Goal: Use online tool/utility: Utilize a website feature to perform a specific function

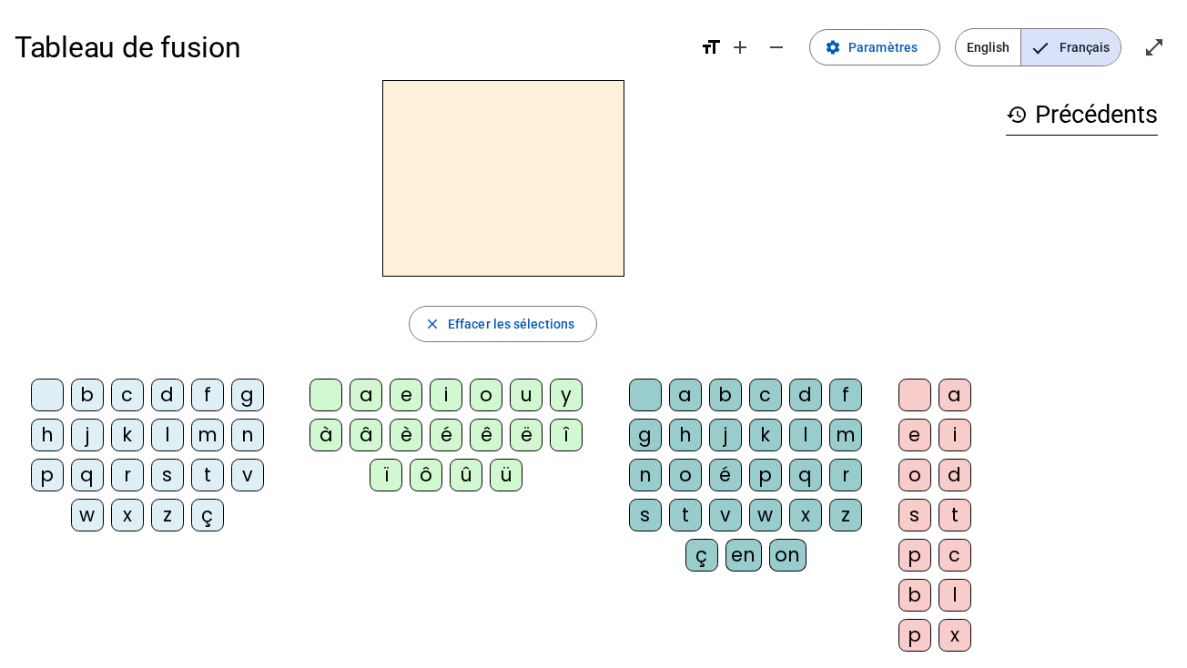
click at [1148, 286] on div "history Précédents" at bounding box center [1082, 358] width 181 height 557
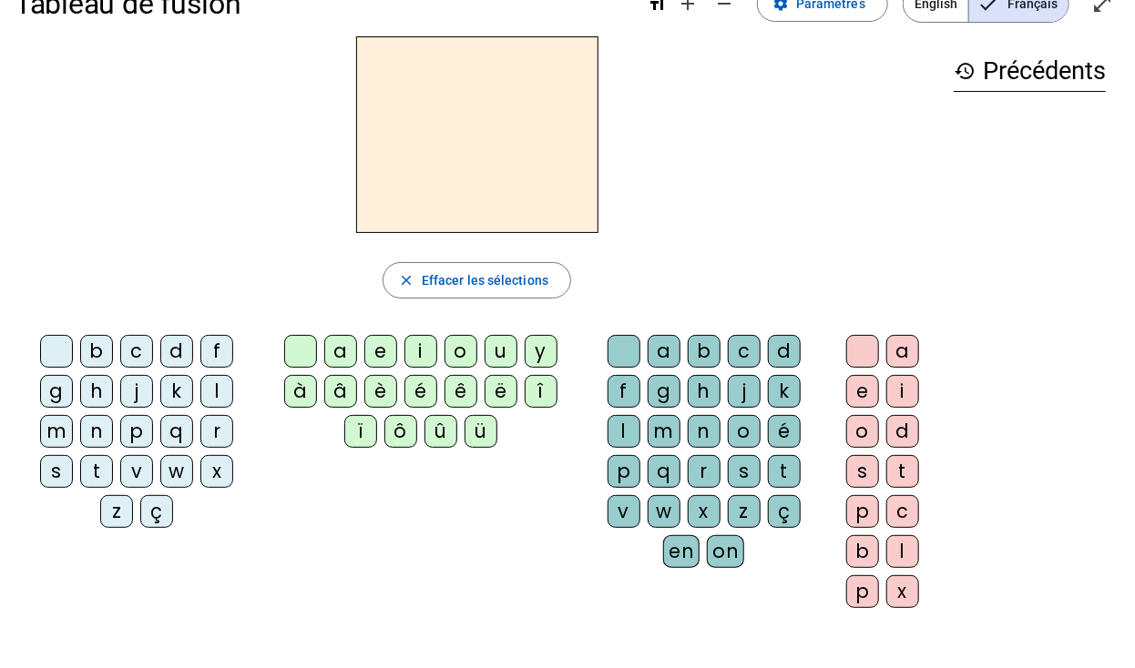
scroll to position [40, 0]
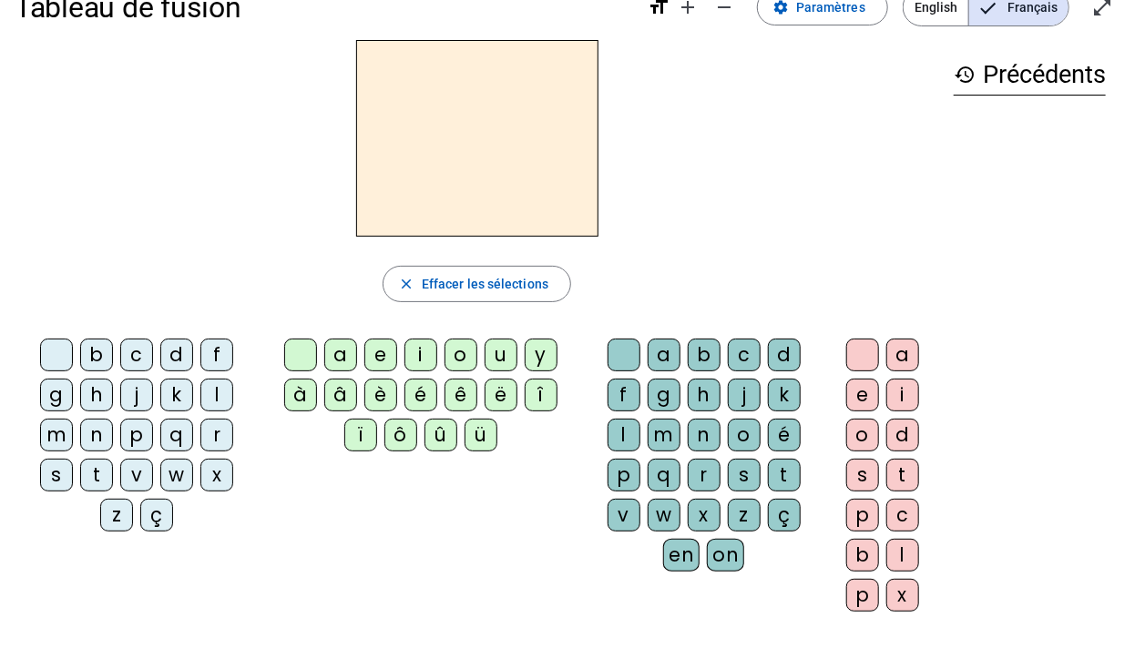
click at [216, 384] on div "l" at bounding box center [216, 395] width 33 height 33
click at [295, 393] on div "à" at bounding box center [300, 395] width 33 height 33
click at [616, 471] on div "p" at bounding box center [623, 475] width 33 height 33
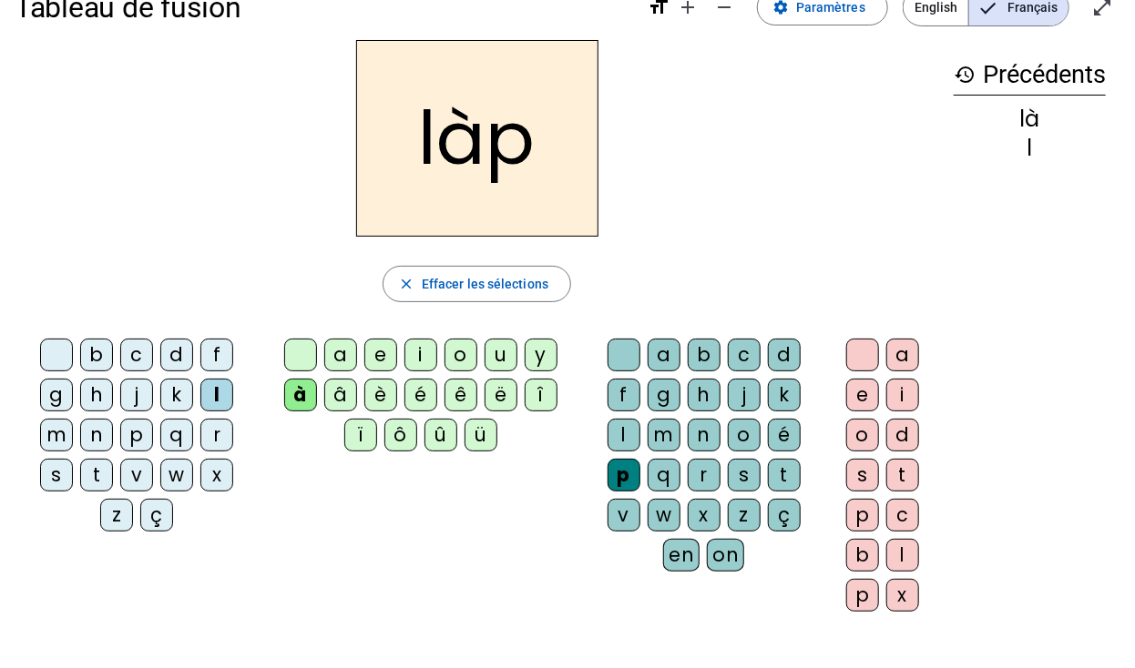
click at [859, 445] on div "o" at bounding box center [862, 435] width 33 height 33
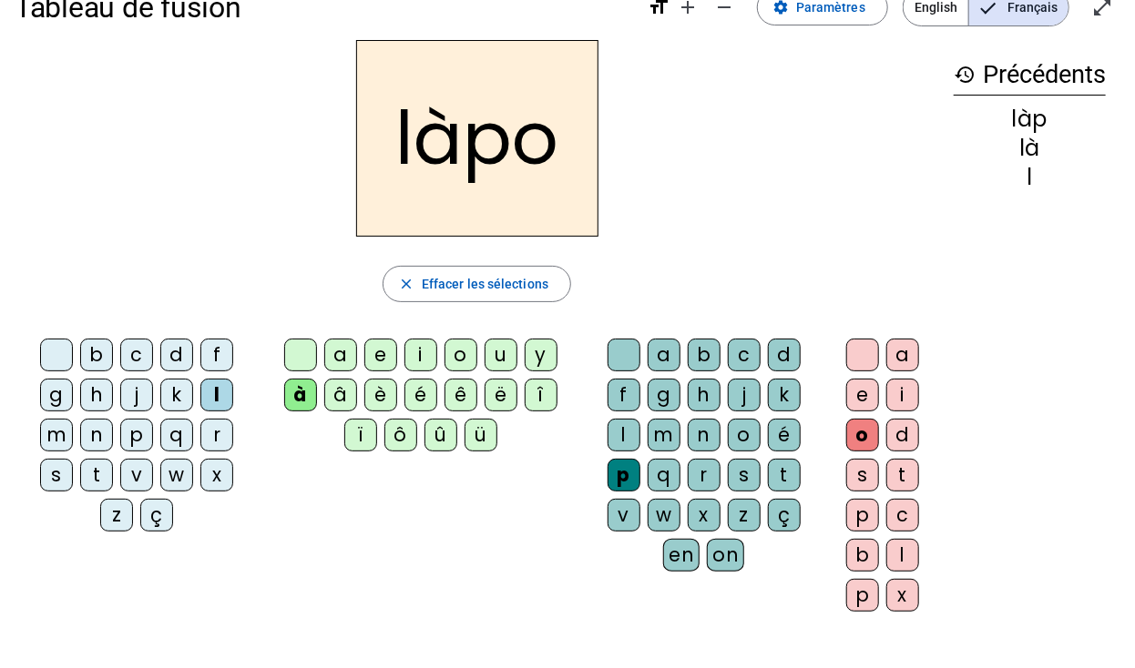
click at [902, 430] on div "d" at bounding box center [902, 435] width 33 height 33
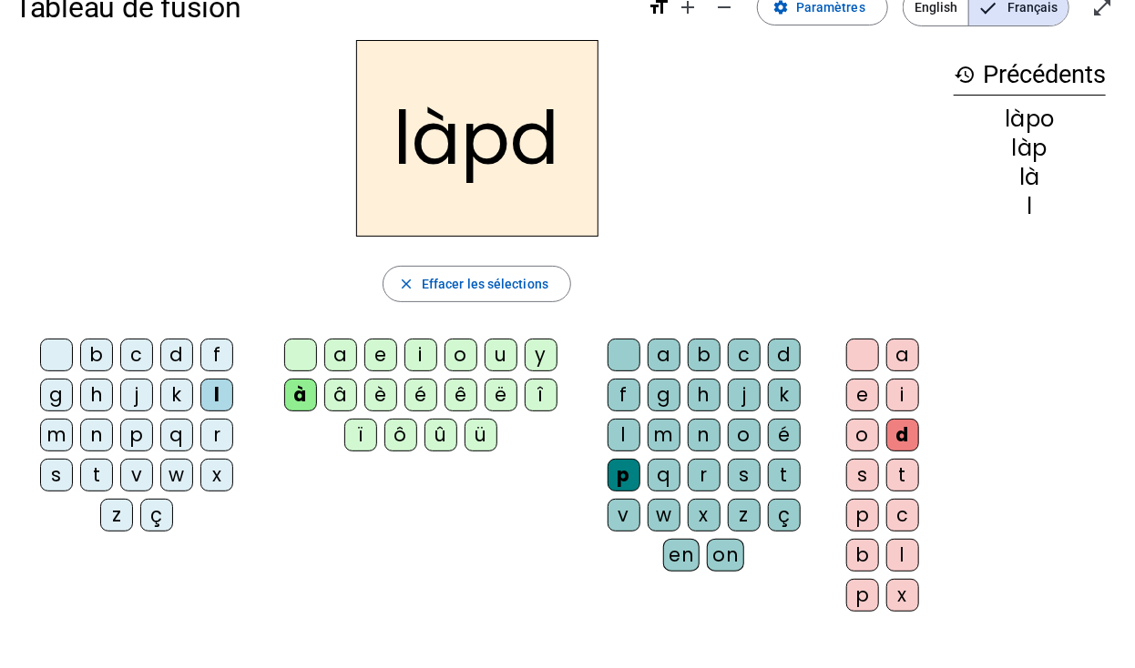
drag, startPoint x: 560, startPoint y: 148, endPoint x: 535, endPoint y: 158, distance: 26.5
click at [535, 158] on h2 "làpd" at bounding box center [477, 138] width 242 height 197
click at [484, 285] on span "Effacer les sélections" at bounding box center [485, 284] width 127 height 22
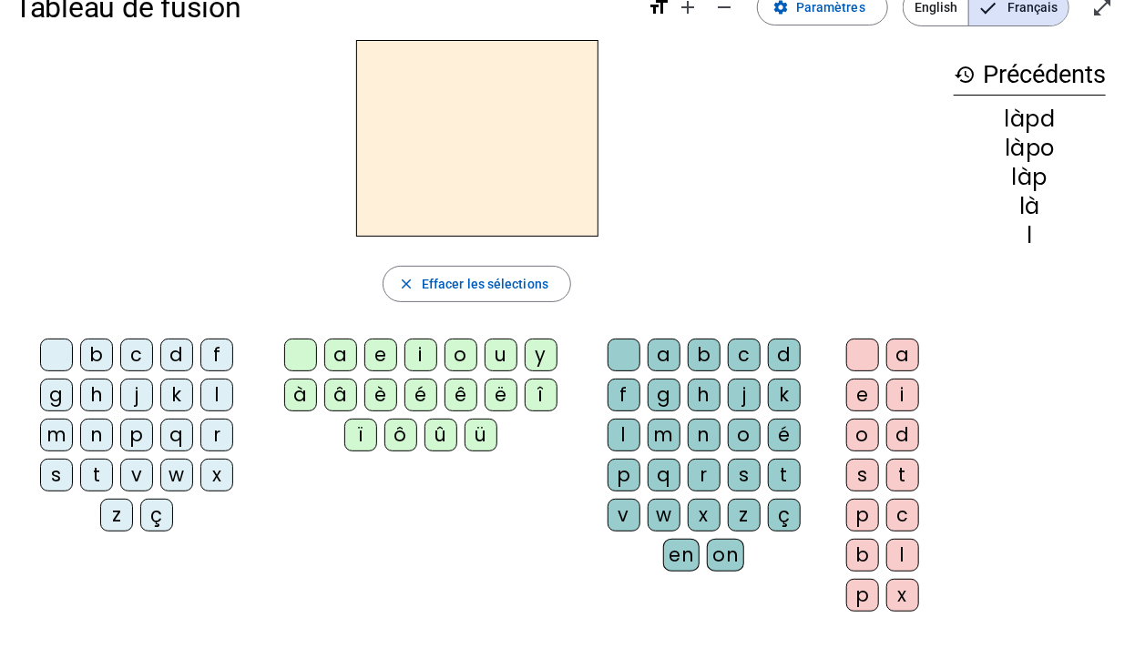
click at [739, 436] on div "o" at bounding box center [744, 435] width 33 height 33
click at [414, 351] on div "i" at bounding box center [420, 355] width 33 height 33
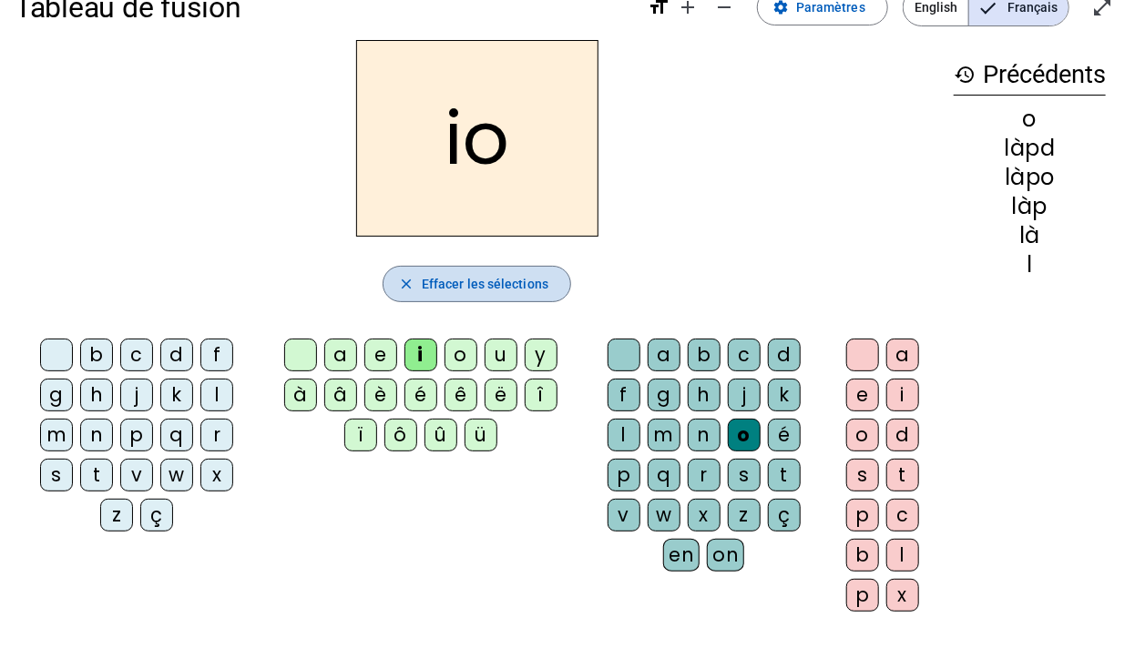
click at [477, 290] on span "Effacer les sélections" at bounding box center [485, 284] width 127 height 22
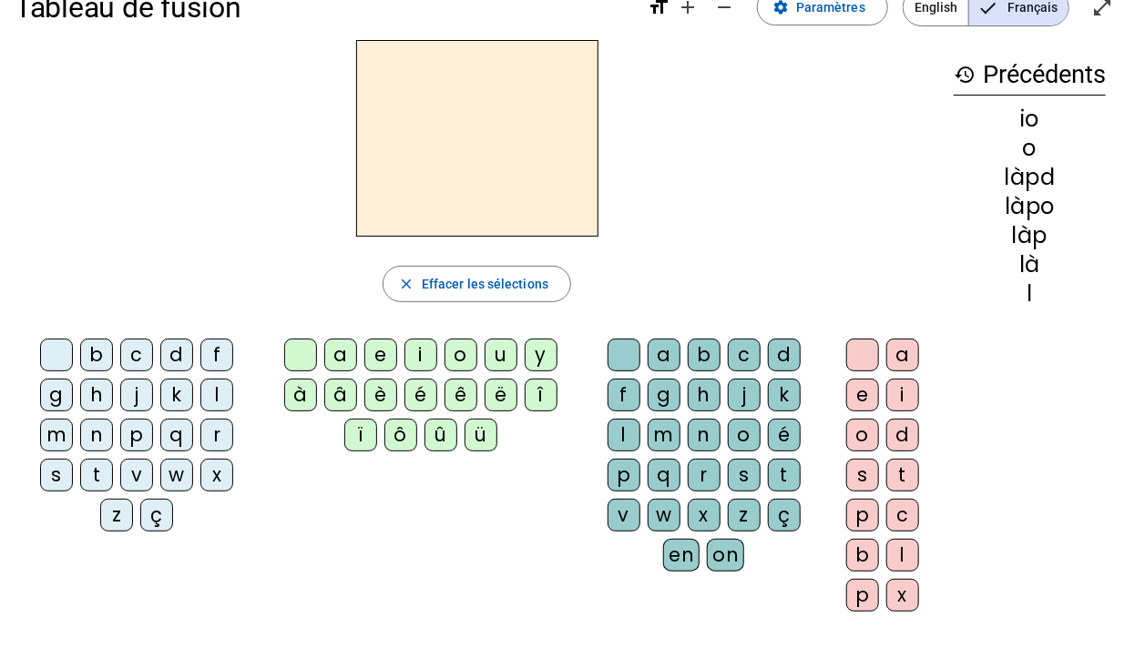
click at [460, 349] on div "o" at bounding box center [460, 355] width 33 height 33
click at [421, 352] on div "i" at bounding box center [420, 355] width 33 height 33
click at [448, 358] on div "o" at bounding box center [460, 355] width 33 height 33
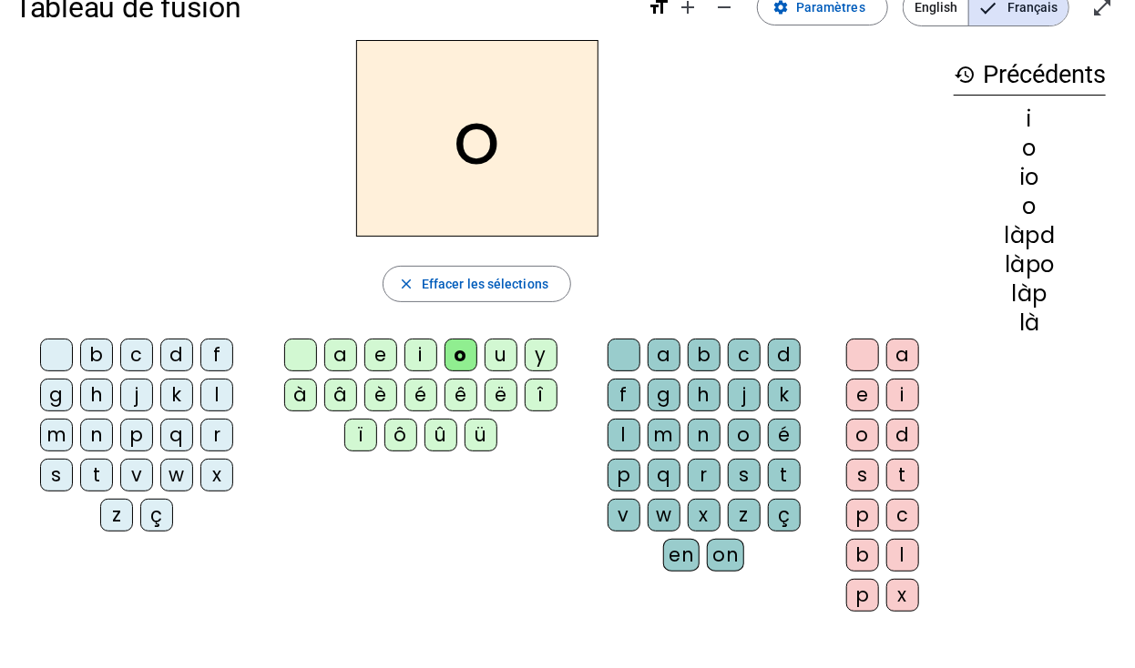
click at [427, 356] on div "i" at bounding box center [420, 355] width 33 height 33
click at [740, 473] on div "s" at bounding box center [744, 475] width 33 height 33
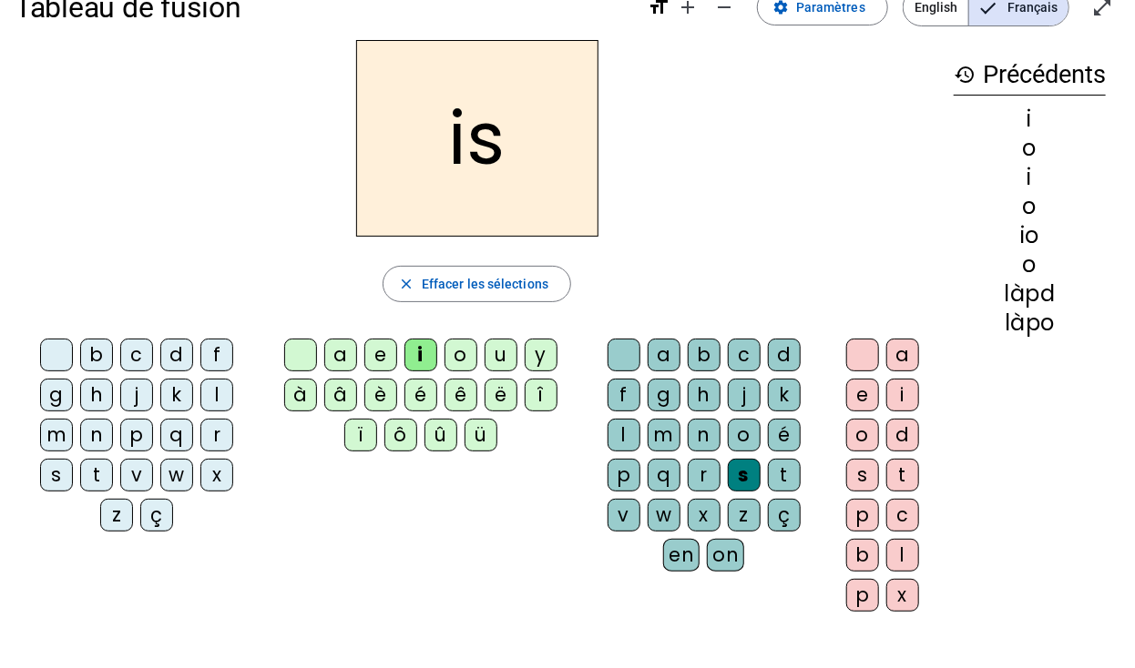
click at [861, 387] on div "e" at bounding box center [862, 395] width 33 height 33
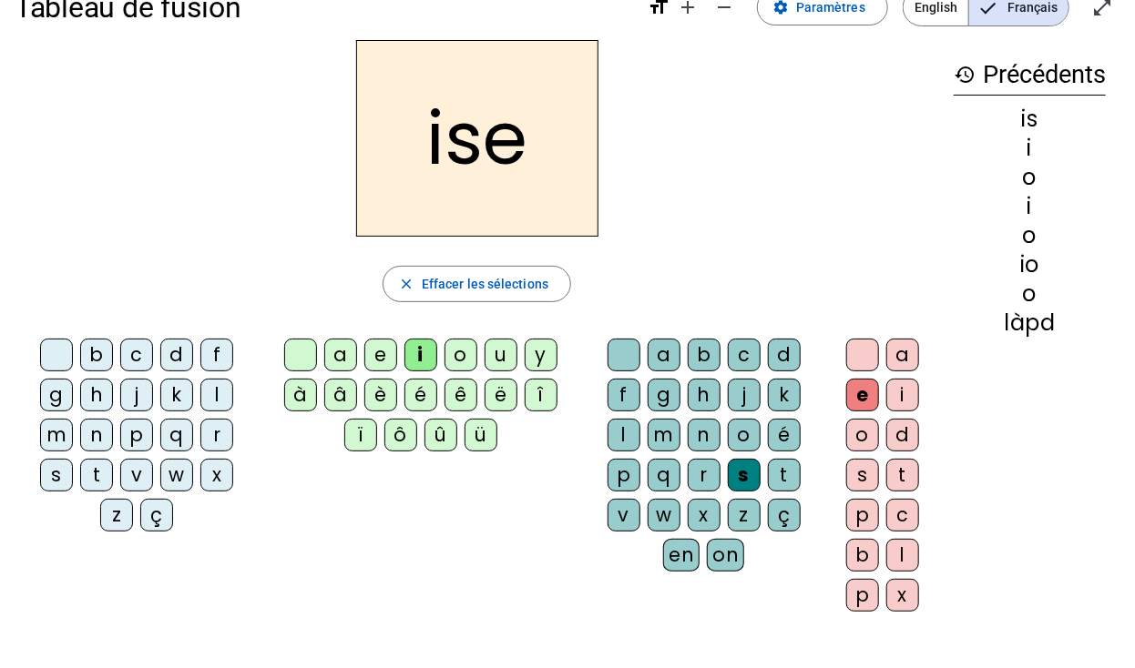
click at [899, 343] on div "a" at bounding box center [902, 355] width 33 height 33
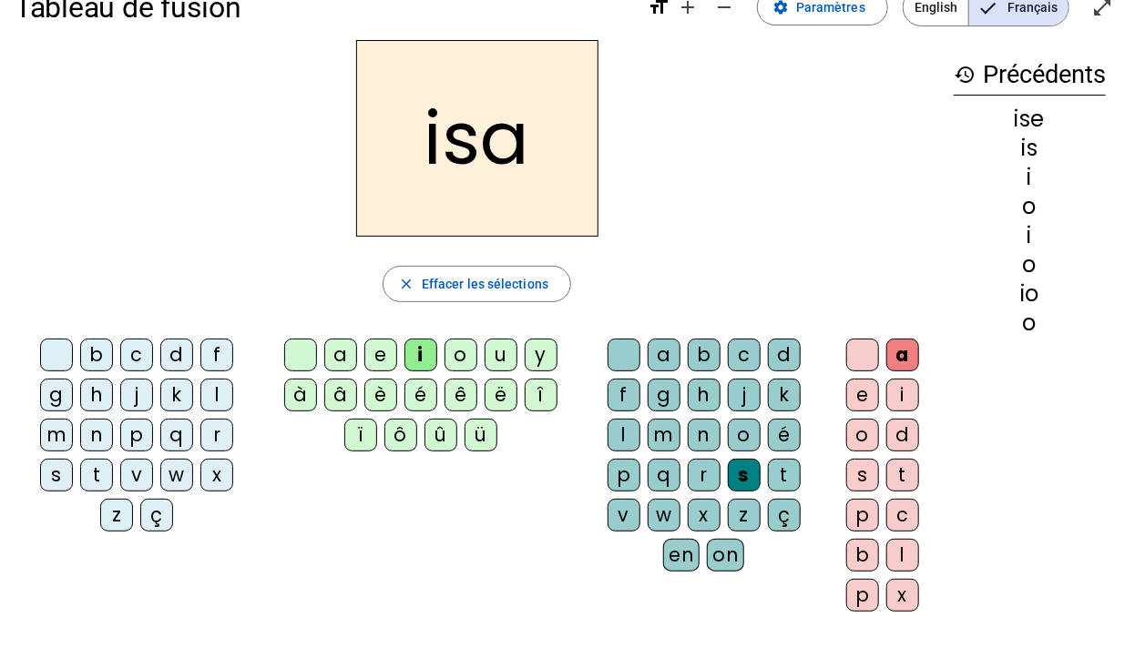
click at [493, 352] on div "u" at bounding box center [500, 355] width 33 height 33
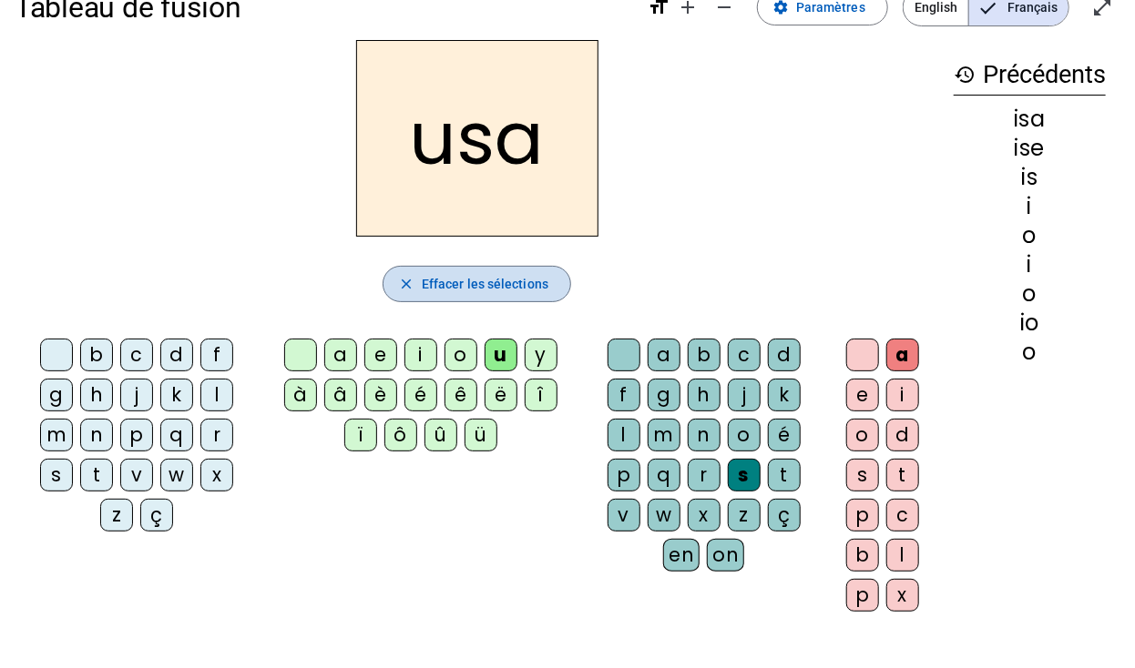
click at [477, 273] on span "Effacer les sélections" at bounding box center [485, 284] width 127 height 22
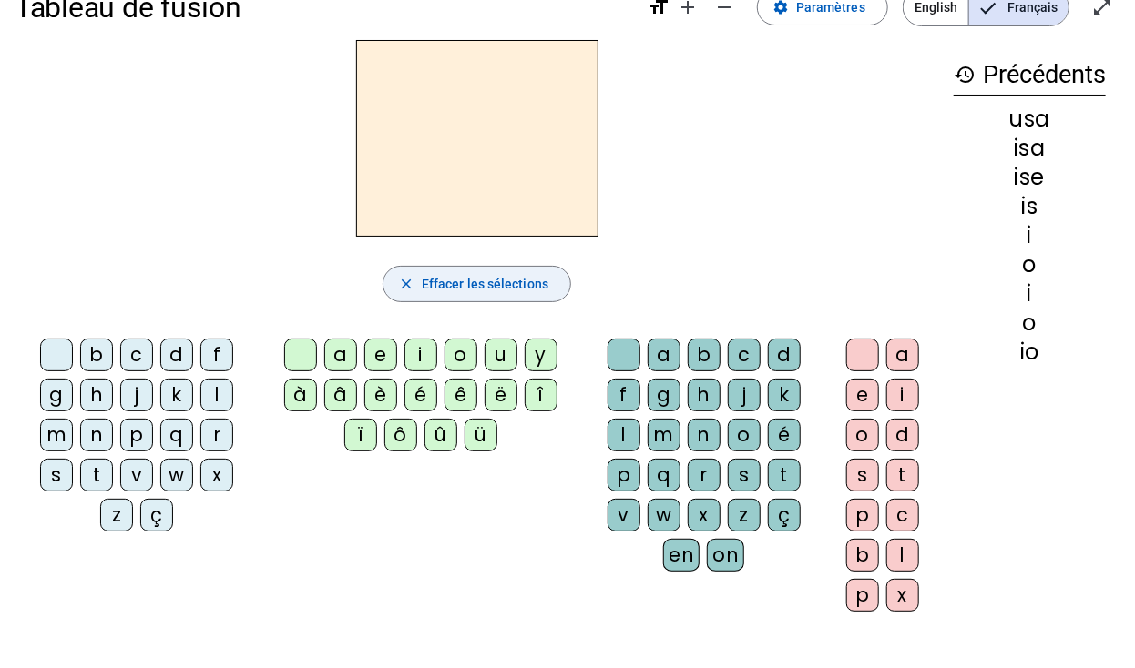
scroll to position [0, 0]
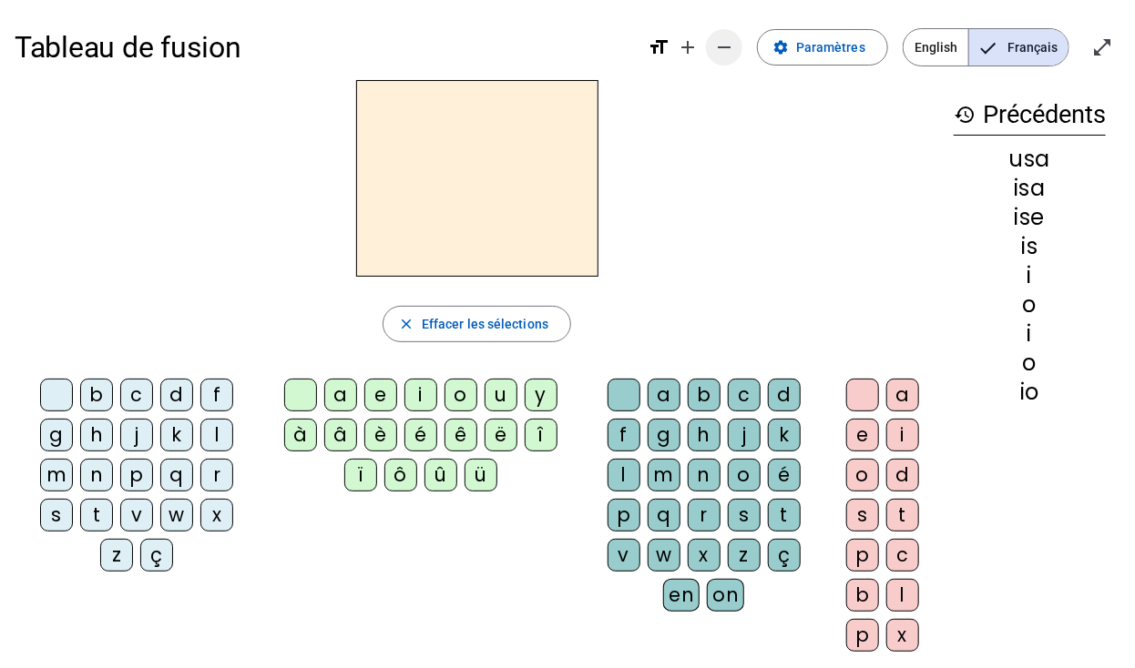
click at [729, 51] on mat-icon "remove" at bounding box center [724, 47] width 22 height 22
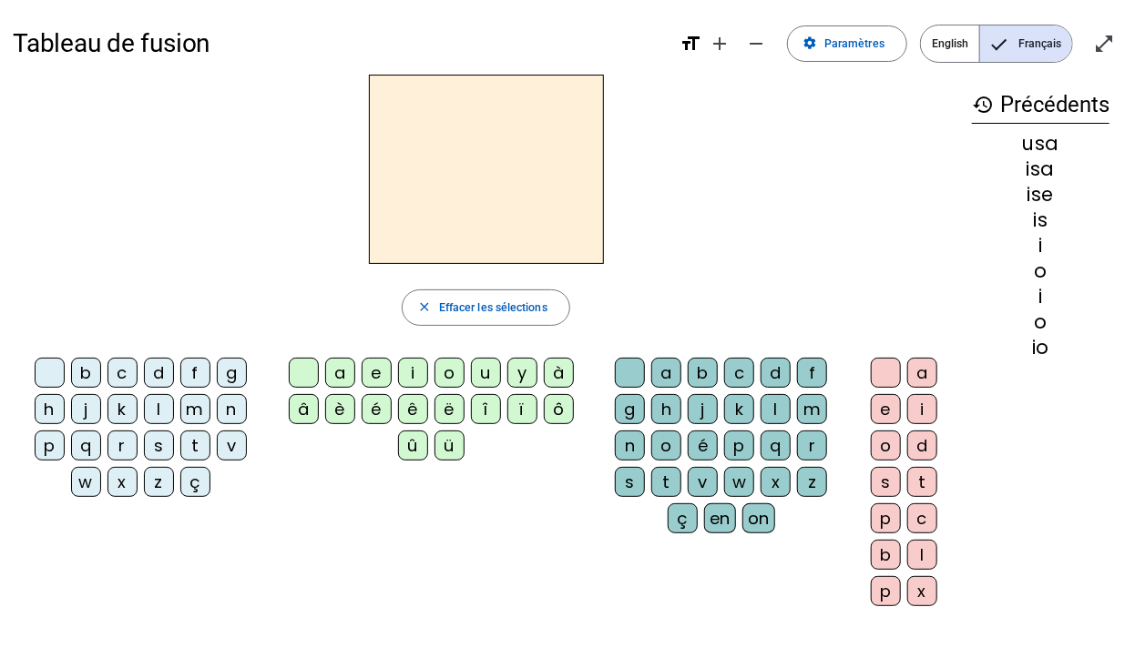
click at [150, 442] on div "s" at bounding box center [159, 446] width 30 height 30
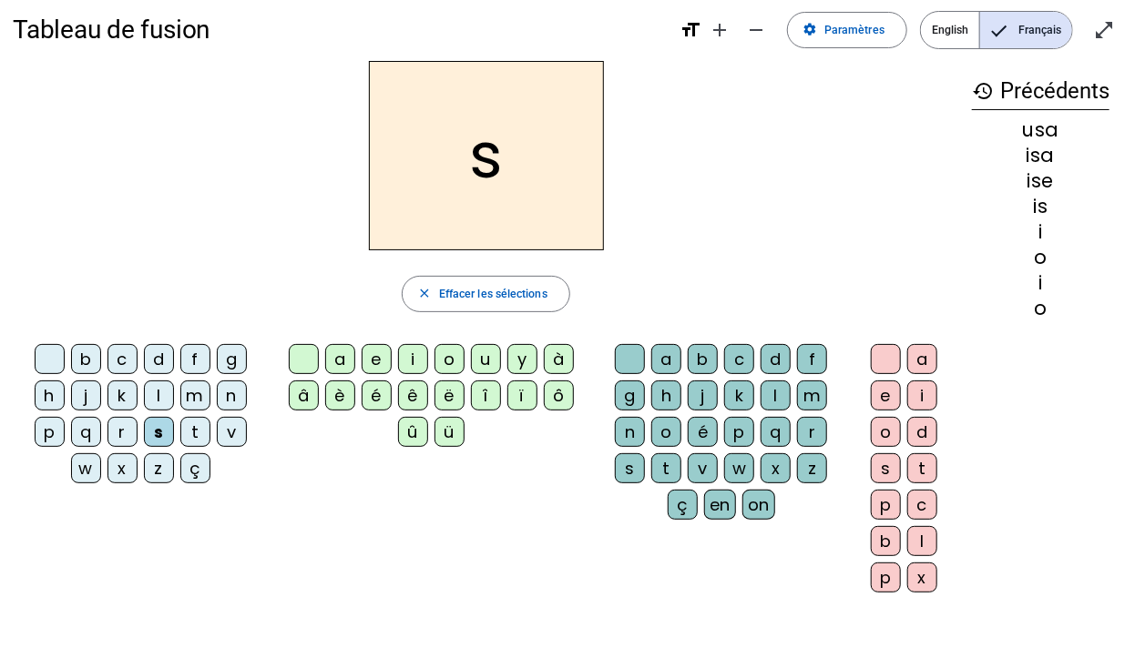
scroll to position [13, 0]
click at [350, 359] on div "a" at bounding box center [340, 360] width 30 height 30
click at [762, 394] on div "l" at bounding box center [775, 397] width 30 height 30
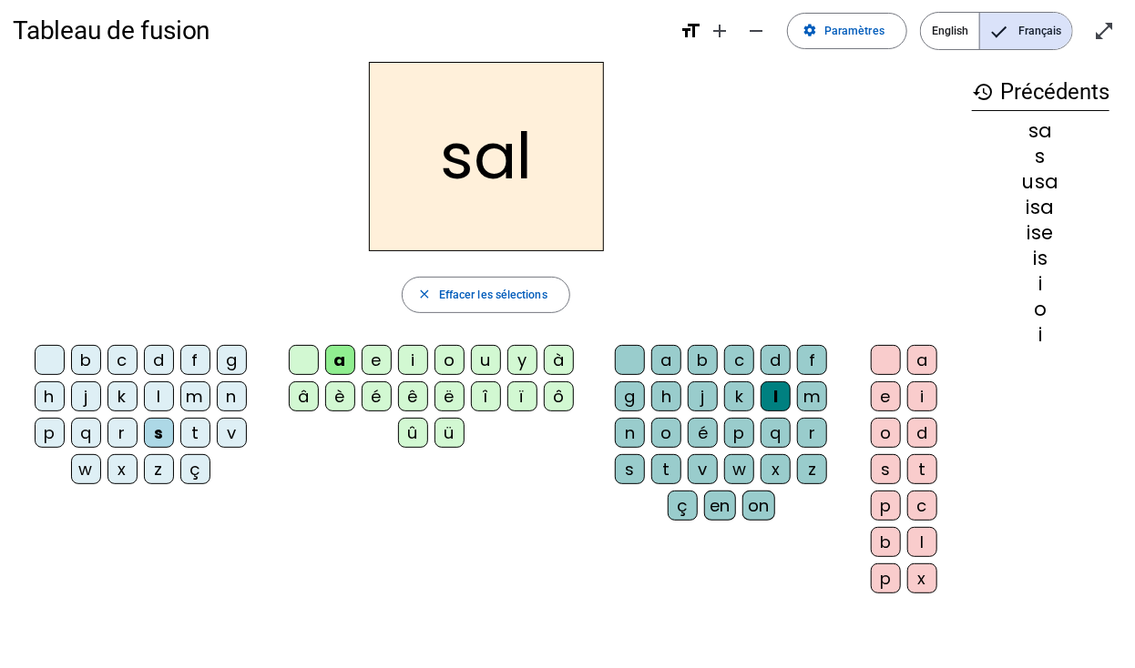
click at [880, 392] on div "e" at bounding box center [886, 397] width 30 height 30
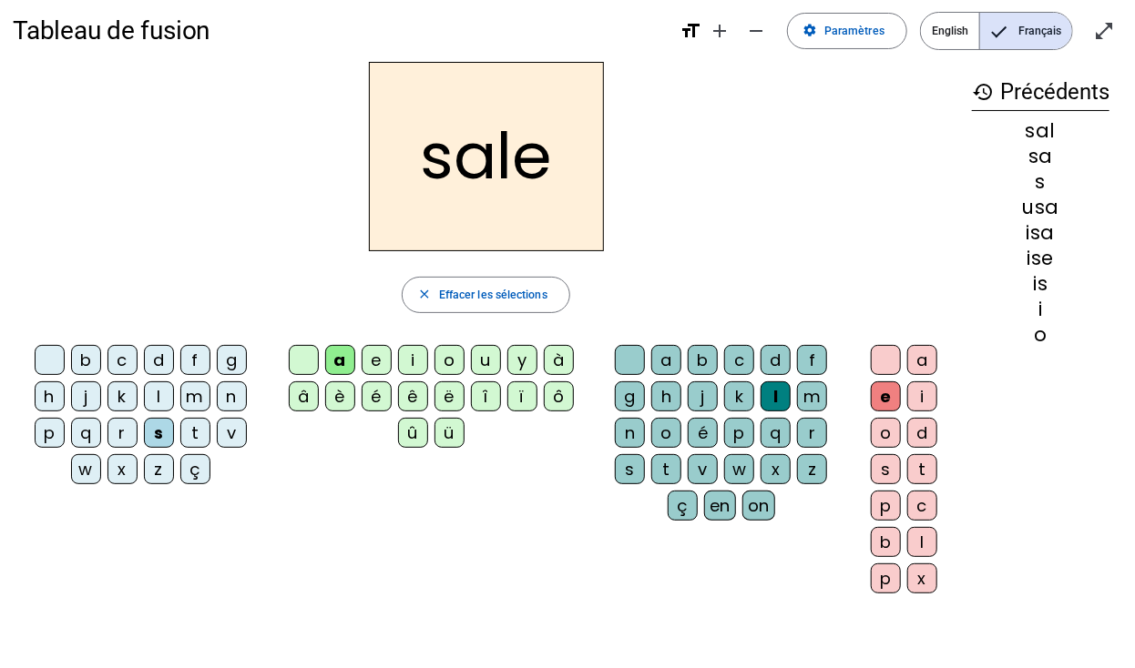
click at [925, 353] on div "a" at bounding box center [922, 360] width 30 height 30
click at [881, 399] on div "e" at bounding box center [886, 397] width 30 height 30
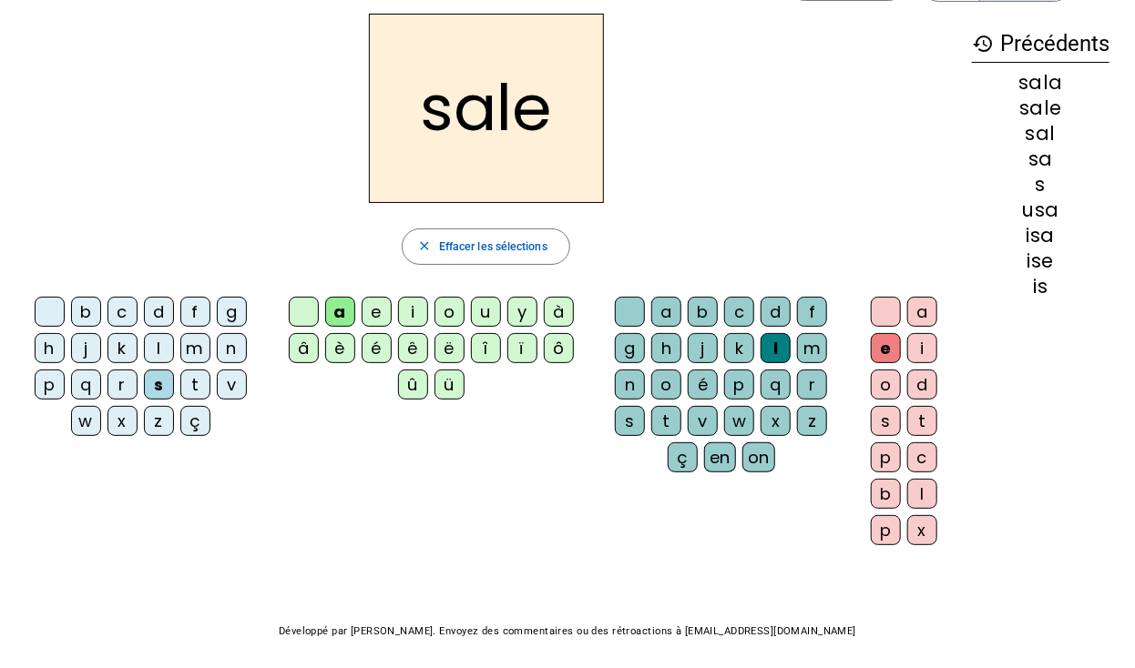
scroll to position [65, 0]
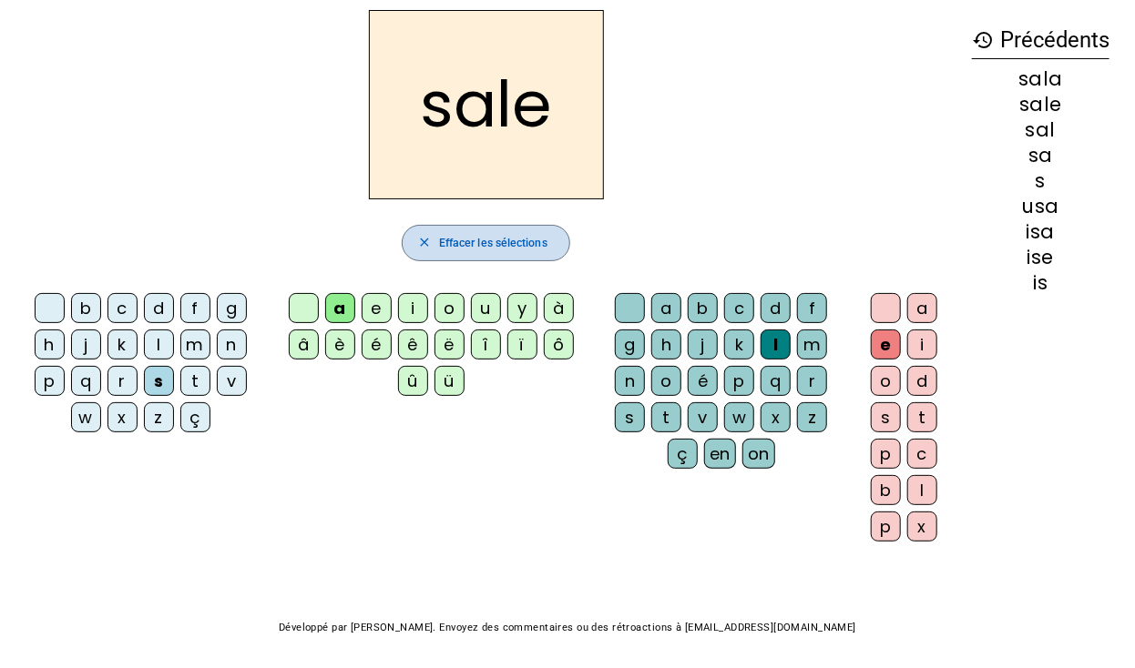
click at [427, 244] on mat-icon "close" at bounding box center [424, 243] width 15 height 15
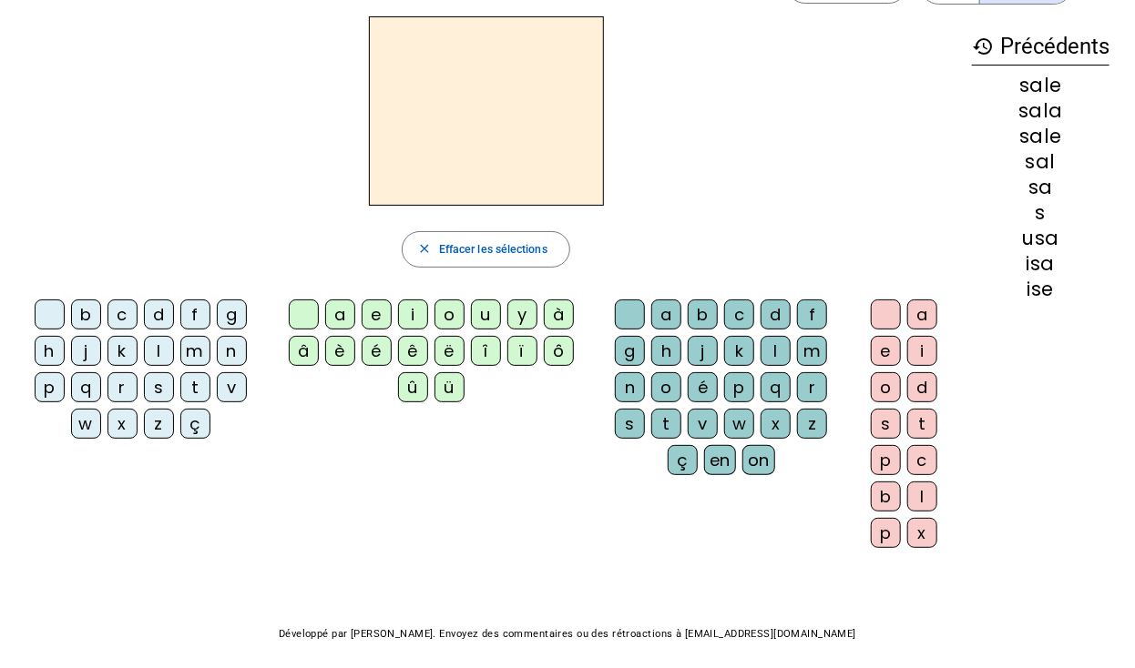
scroll to position [0, 0]
